Goal: Task Accomplishment & Management: Manage account settings

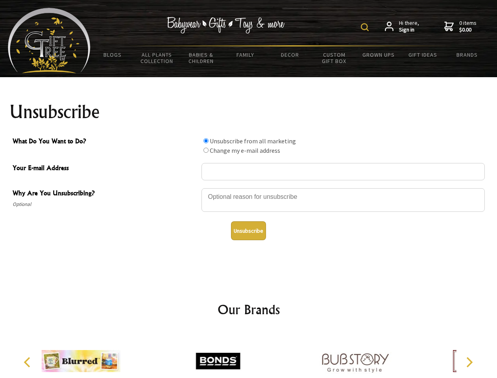
click at [366, 27] on img at bounding box center [365, 27] width 8 height 8
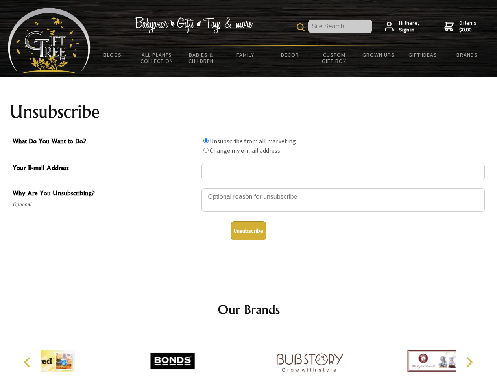
click at [249, 188] on div at bounding box center [342, 201] width 283 height 28
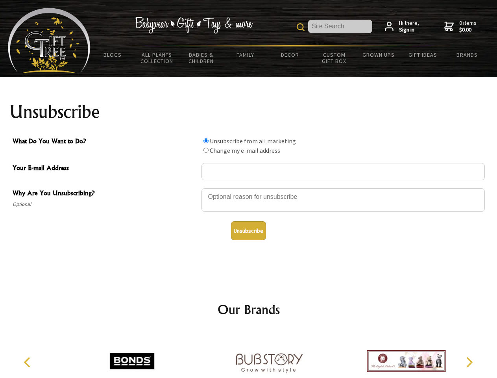
click at [206, 140] on input "What Do You Want to Do?" at bounding box center [205, 140] width 5 height 5
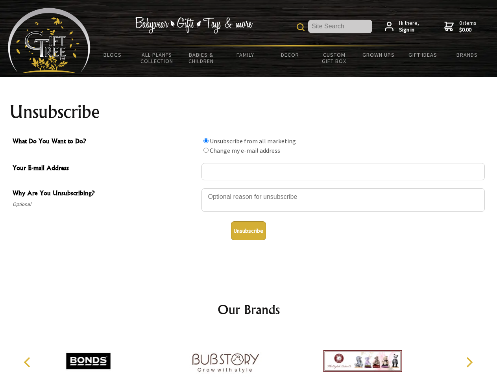
click at [206, 150] on input "What Do You Want to Do?" at bounding box center [205, 150] width 5 height 5
radio input "true"
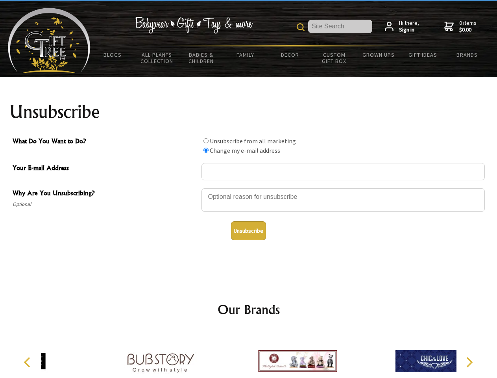
click at [248, 231] on button "Unsubscribe" at bounding box center [248, 230] width 35 height 19
click at [249, 355] on div at bounding box center [297, 361] width 137 height 61
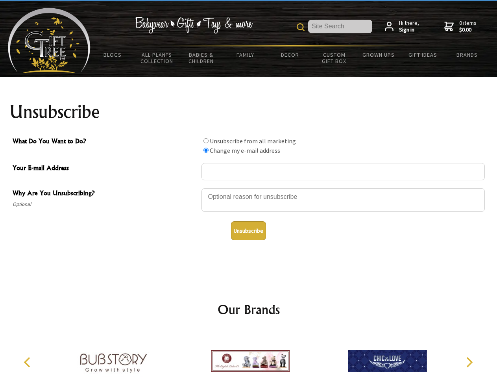
click at [28, 362] on icon "Previous" at bounding box center [28, 362] width 10 height 10
click at [469, 362] on icon "Next" at bounding box center [469, 362] width 10 height 10
